Goal: Information Seeking & Learning: Learn about a topic

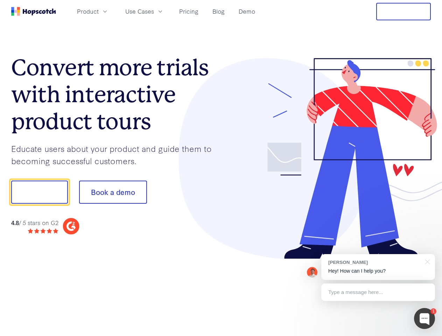
click at [221, 168] on div at bounding box center [326, 158] width 210 height 201
click at [99, 11] on span "Product" at bounding box center [88, 11] width 22 height 9
click at [154, 11] on span "Use Cases" at bounding box center [139, 11] width 29 height 9
click at [404, 12] on button "Free Trial" at bounding box center [403, 12] width 55 height 18
click at [39, 192] on button "Show me!" at bounding box center [39, 192] width 57 height 23
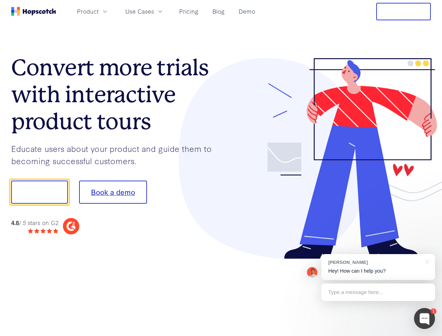
click at [113, 192] on button "Book a demo" at bounding box center [113, 192] width 68 height 23
click at [425, 319] on div at bounding box center [424, 318] width 21 height 21
click at [378, 267] on div "[PERSON_NAME] Hey! How can I help you?" at bounding box center [378, 267] width 114 height 26
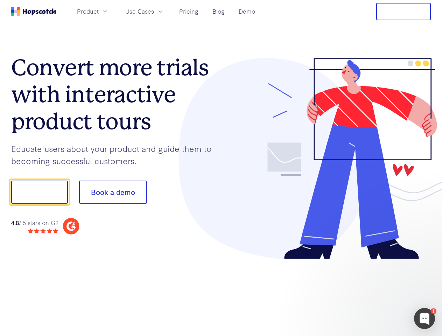
click at [426, 261] on div at bounding box center [369, 238] width 131 height 140
click at [378, 292] on div at bounding box center [369, 238] width 131 height 140
